Goal: Task Accomplishment & Management: Manage account settings

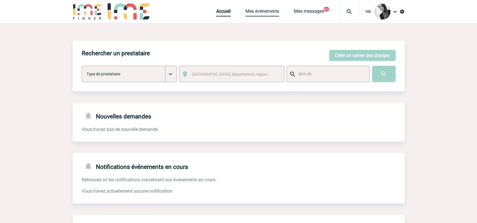
click at [265, 13] on link "Mes événements" at bounding box center [263, 13] width 34 height 8
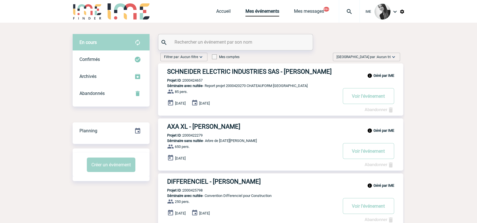
click at [382, 56] on span "Aucun tri" at bounding box center [384, 57] width 14 height 4
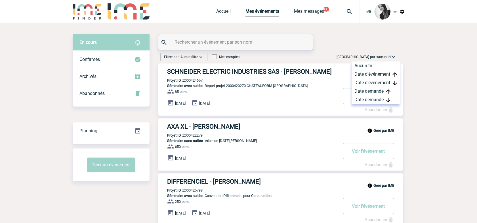
drag, startPoint x: 377, startPoint y: 97, endPoint x: 395, endPoint y: 118, distance: 28.0
click at [377, 97] on div "Date demande" at bounding box center [376, 100] width 48 height 9
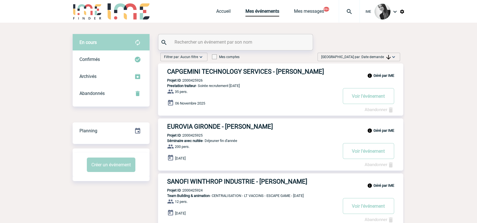
click at [367, 55] on span "[GEOGRAPHIC_DATA] par : Date demande" at bounding box center [356, 57] width 70 height 6
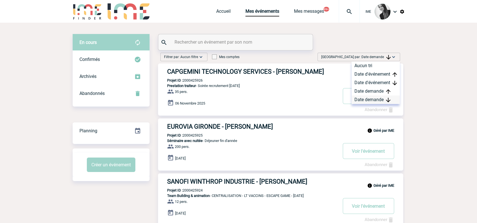
click at [365, 99] on div "Date demande" at bounding box center [376, 100] width 48 height 9
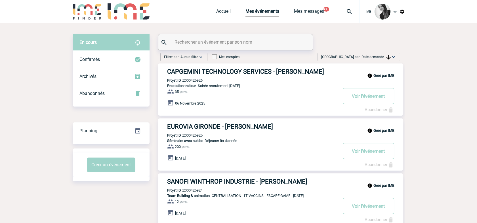
drag, startPoint x: 382, startPoint y: 54, endPoint x: 383, endPoint y: 58, distance: 4.2
click at [383, 58] on span "[GEOGRAPHIC_DATA] par : Date demande" at bounding box center [356, 57] width 70 height 6
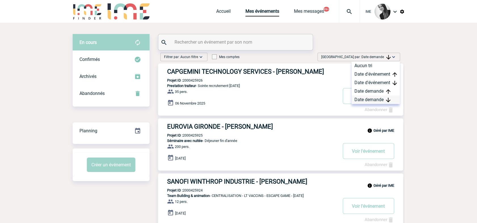
drag, startPoint x: 383, startPoint y: 58, endPoint x: 374, endPoint y: 101, distance: 43.5
click at [374, 101] on div "Date demande" at bounding box center [376, 100] width 48 height 9
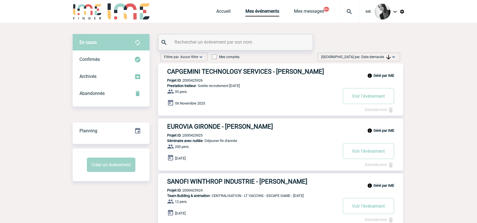
click at [381, 55] on span "[GEOGRAPHIC_DATA] par : Date demande" at bounding box center [356, 57] width 70 height 6
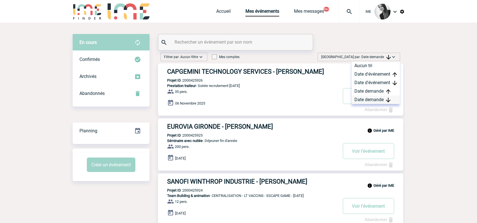
click at [375, 100] on div "Date demande" at bounding box center [376, 100] width 48 height 9
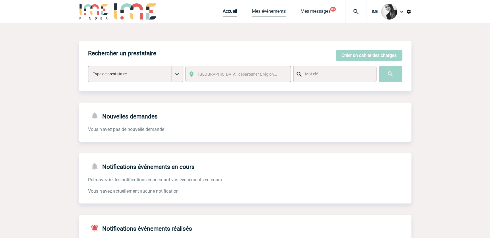
click at [267, 14] on link "Mes événements" at bounding box center [269, 13] width 34 height 8
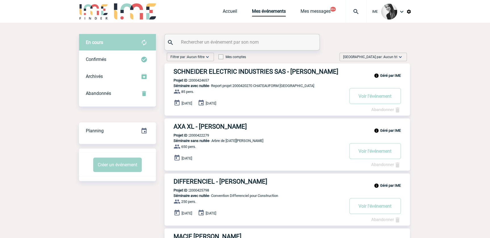
click at [397, 57] on img at bounding box center [400, 57] width 6 height 6
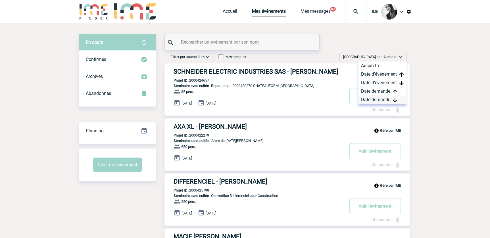
click at [382, 98] on div "Date demande" at bounding box center [382, 100] width 48 height 9
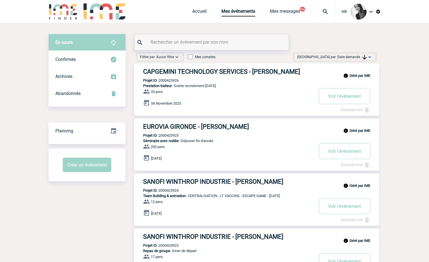
drag, startPoint x: 345, startPoint y: 55, endPoint x: 347, endPoint y: 59, distance: 5.0
click at [346, 55] on span "[GEOGRAPHIC_DATA] par : Date demande" at bounding box center [332, 57] width 70 height 6
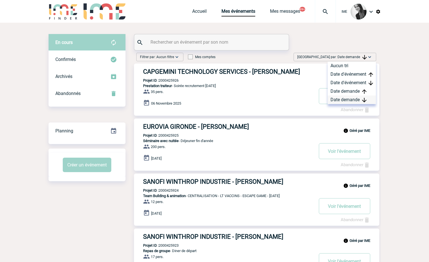
click at [355, 97] on div "Date demande" at bounding box center [352, 100] width 48 height 9
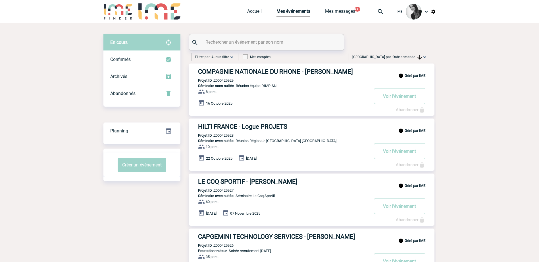
click at [396, 59] on span "[GEOGRAPHIC_DATA] par : Date demande" at bounding box center [387, 57] width 70 height 6
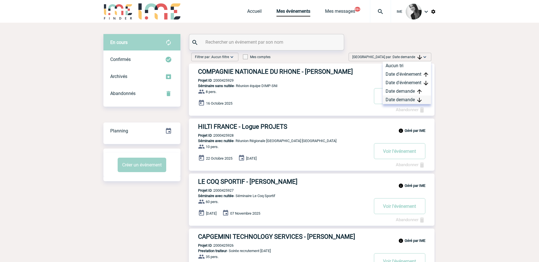
click at [395, 101] on div "Date demande" at bounding box center [406, 100] width 48 height 9
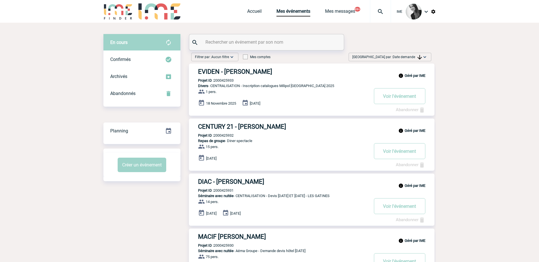
drag, startPoint x: 405, startPoint y: 56, endPoint x: 410, endPoint y: 73, distance: 17.5
click at [405, 58] on span "Date demande" at bounding box center [406, 57] width 29 height 4
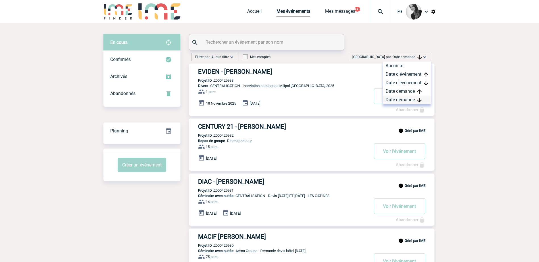
click at [403, 99] on div "Date demande" at bounding box center [406, 100] width 48 height 9
